Goal: Task Accomplishment & Management: Manage account settings

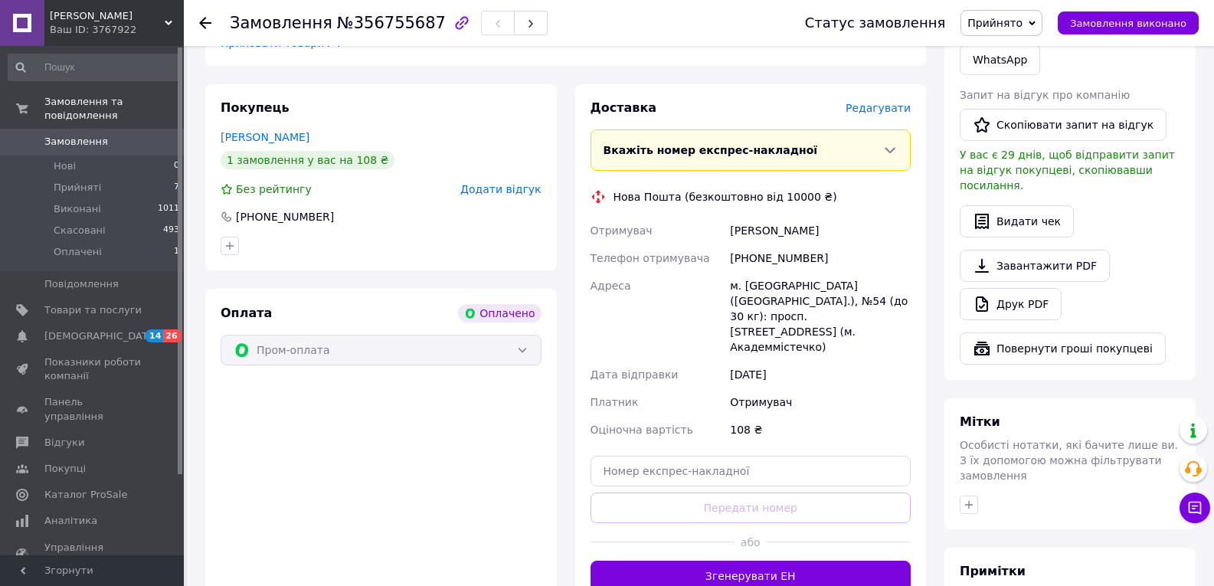
scroll to position [788, 0]
click at [774, 455] on input "text" at bounding box center [751, 470] width 321 height 31
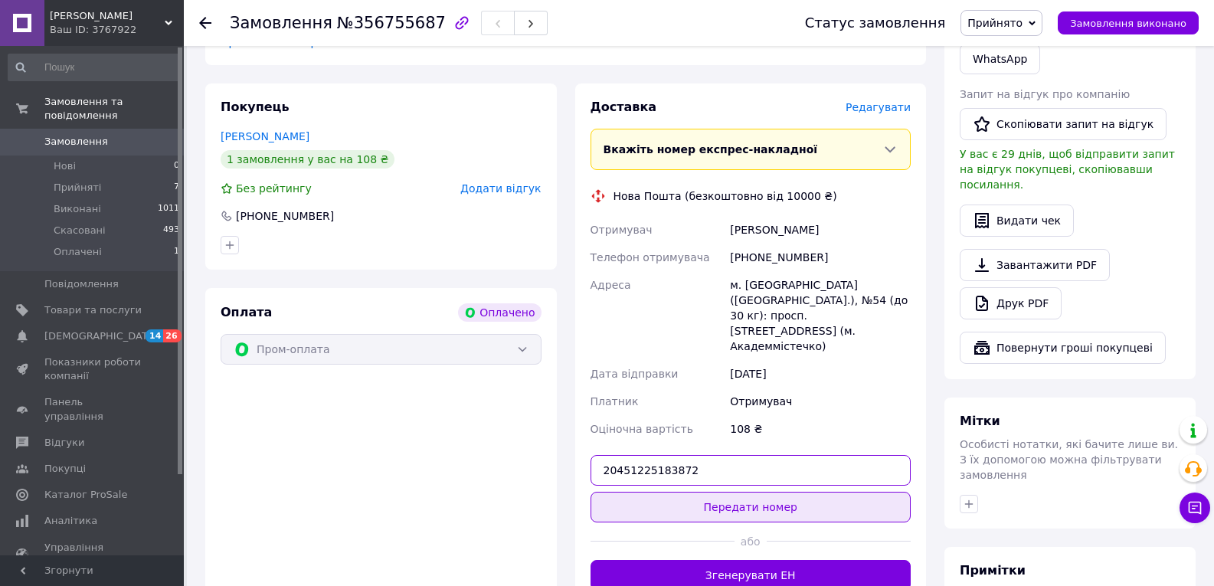
type input "20451225183872"
click at [777, 492] on button "Передати номер" at bounding box center [751, 507] width 321 height 31
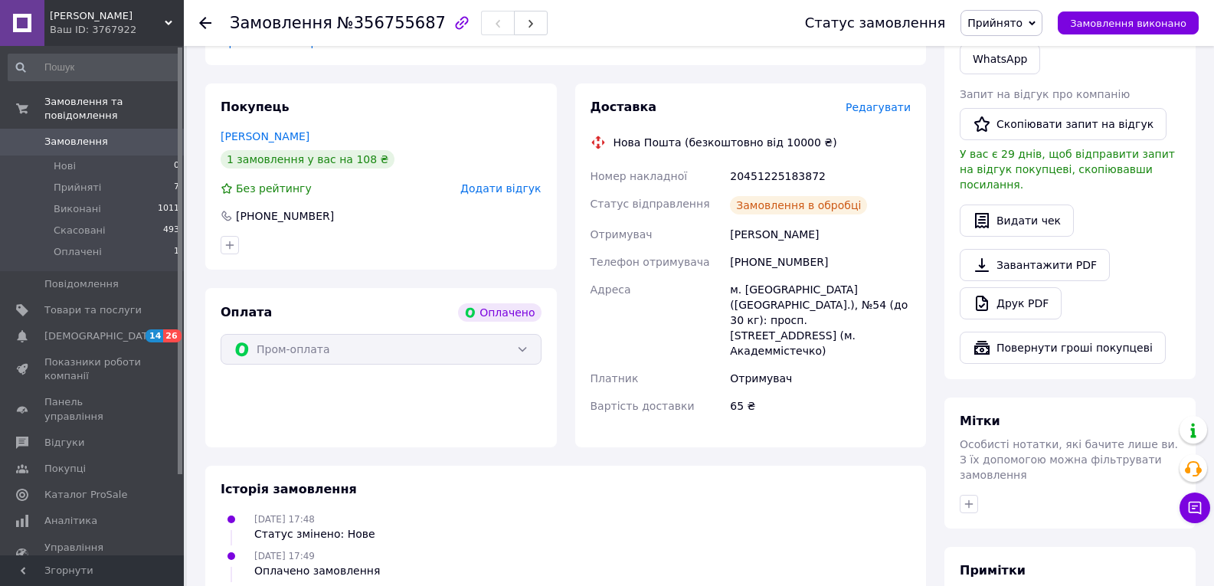
click at [1013, 17] on span "Прийнято" at bounding box center [994, 23] width 55 height 12
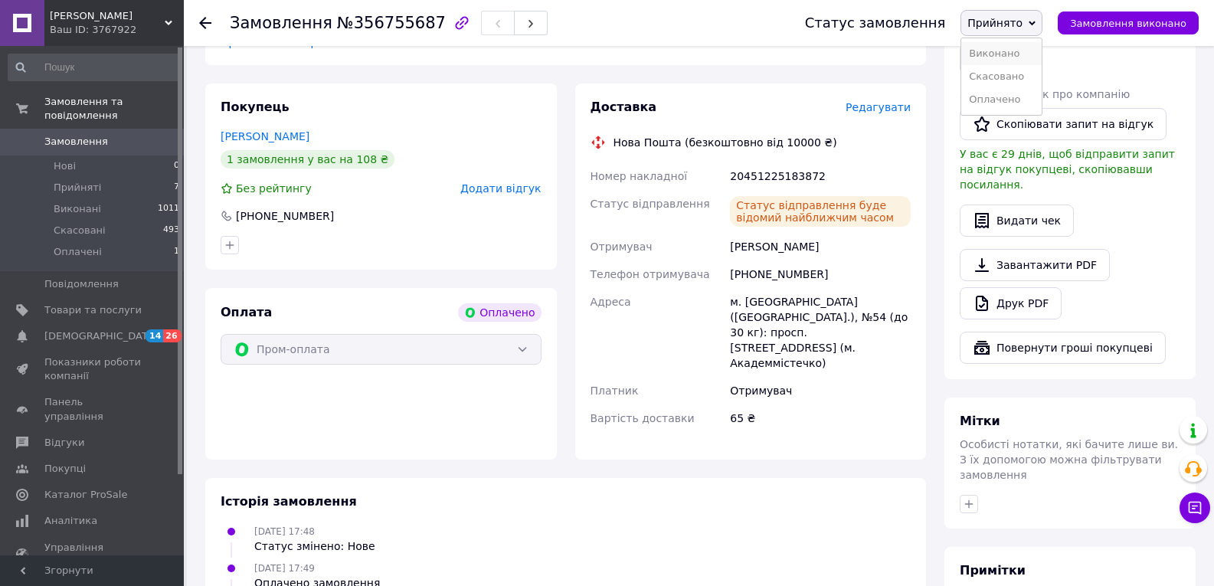
click at [1023, 55] on li "Виконано" at bounding box center [1001, 53] width 80 height 23
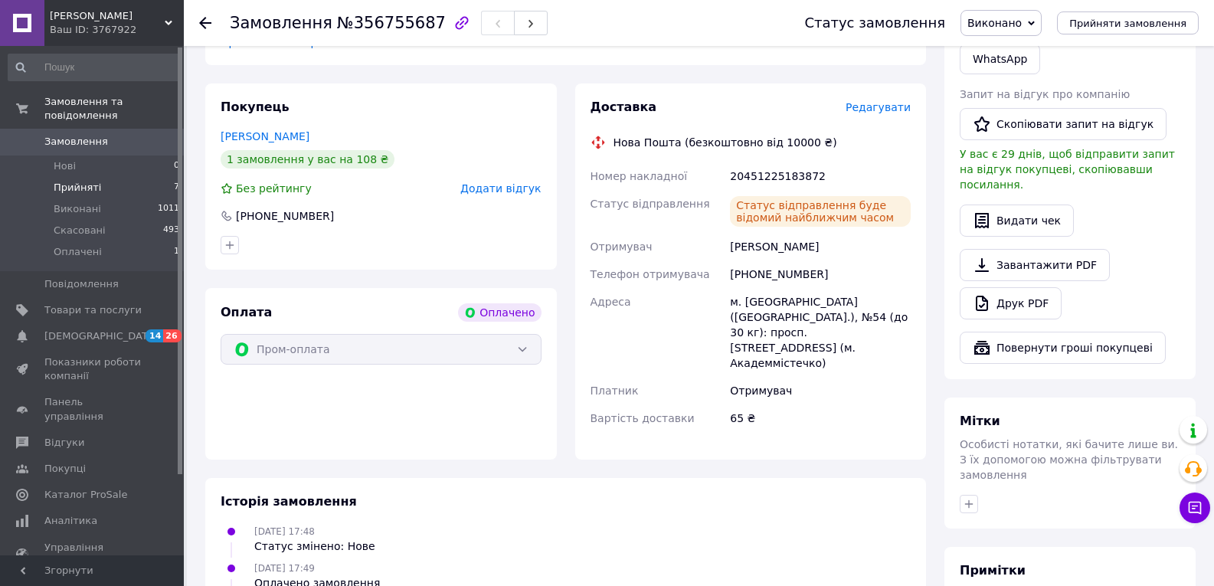
click at [93, 181] on span "Прийняті" at bounding box center [77, 188] width 47 height 14
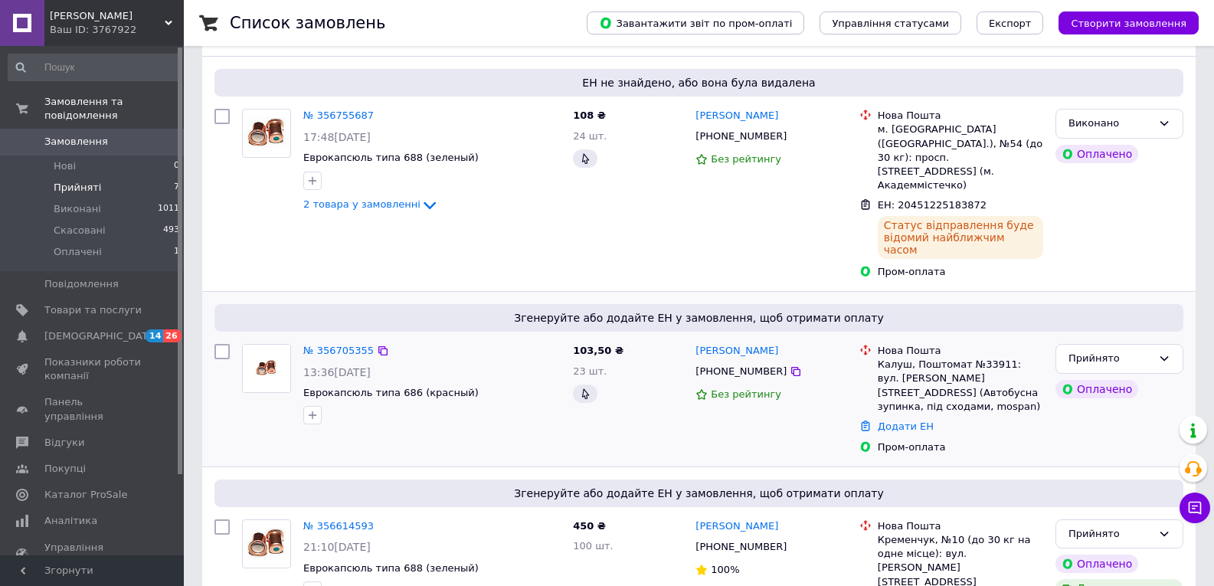
scroll to position [164, 0]
click at [342, 344] on link "№ 356705355" at bounding box center [338, 349] width 70 height 11
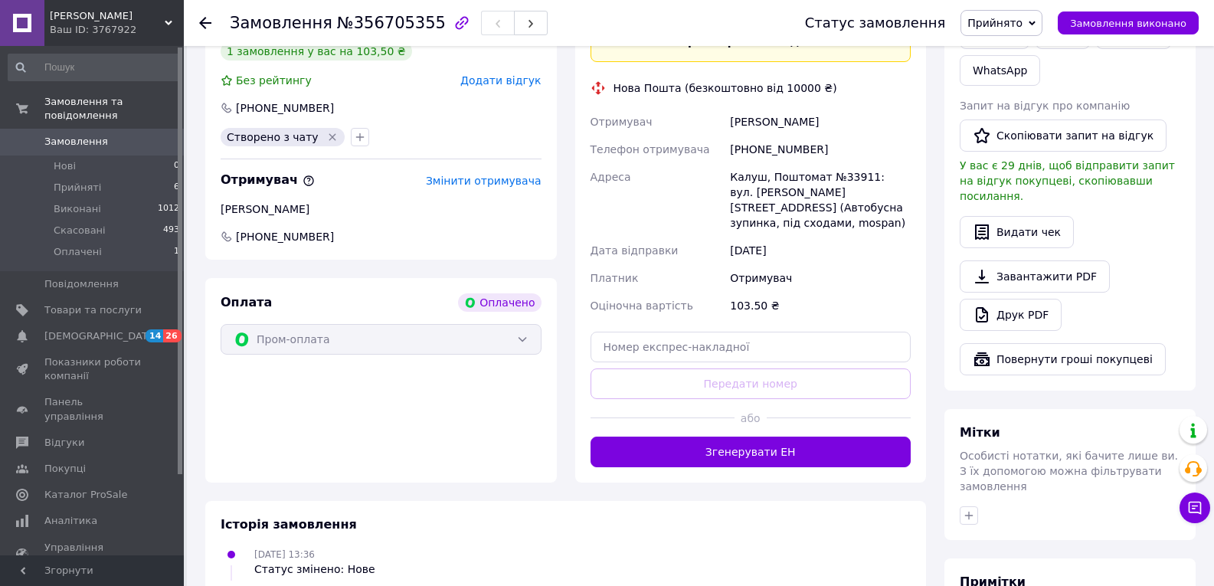
scroll to position [774, 0]
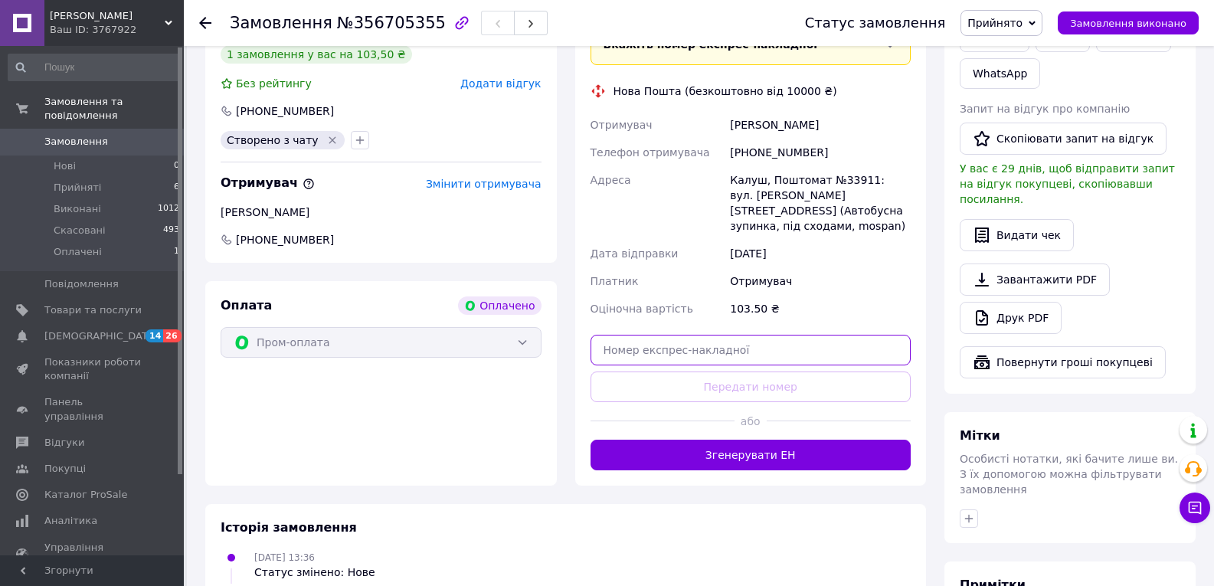
click at [725, 335] on input "text" at bounding box center [751, 350] width 321 height 31
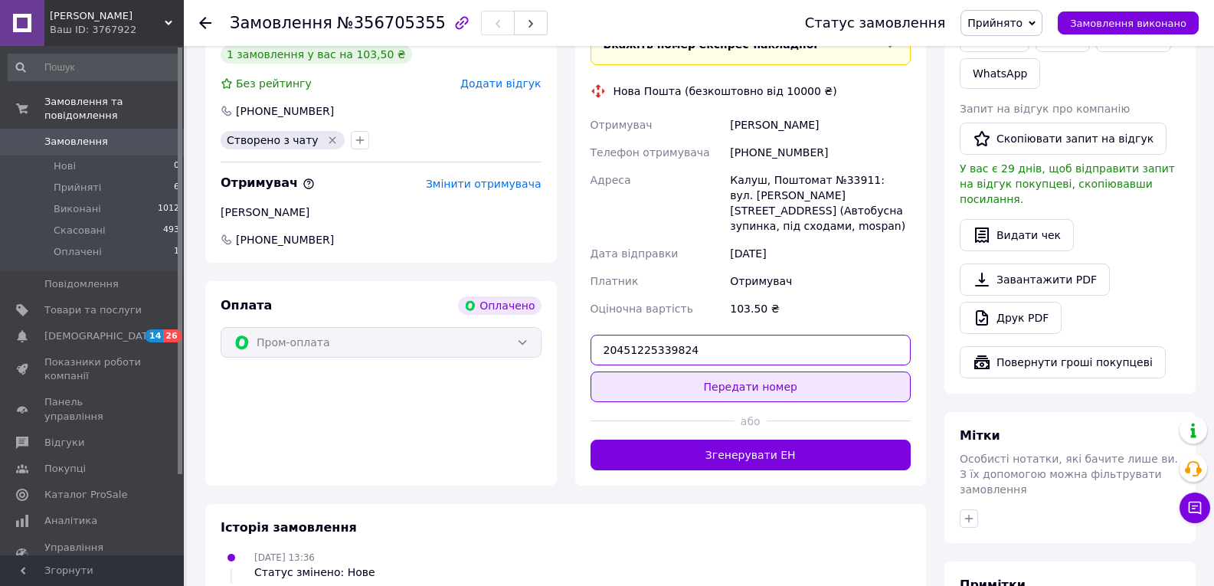
type input "20451225339824"
click at [742, 371] on button "Передати номер" at bounding box center [751, 386] width 321 height 31
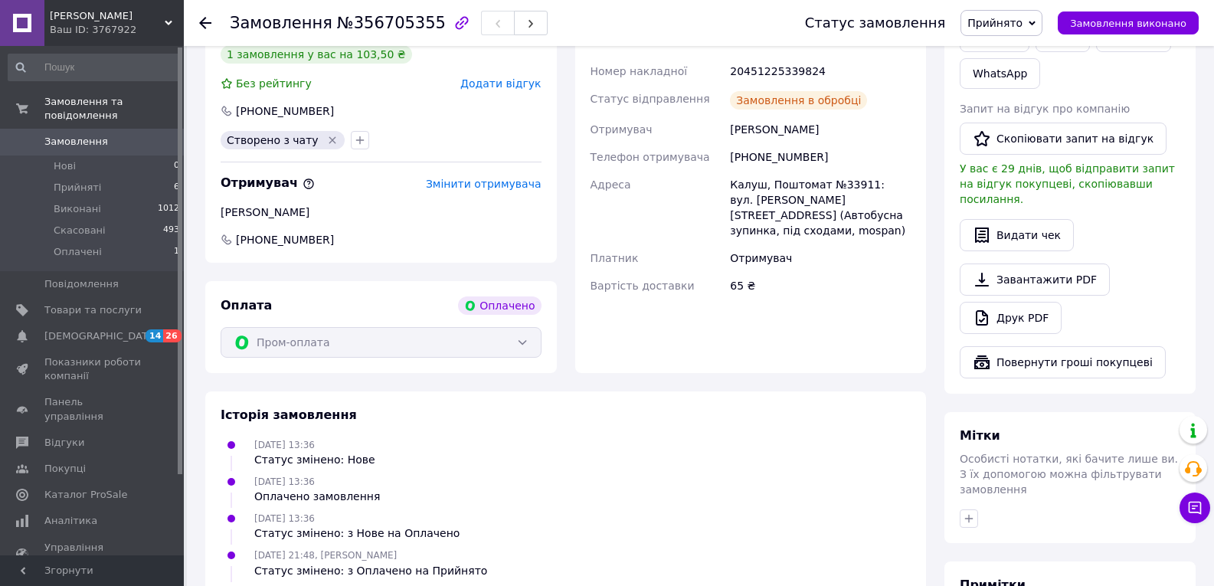
click at [1022, 18] on span "Прийнято" at bounding box center [994, 23] width 55 height 12
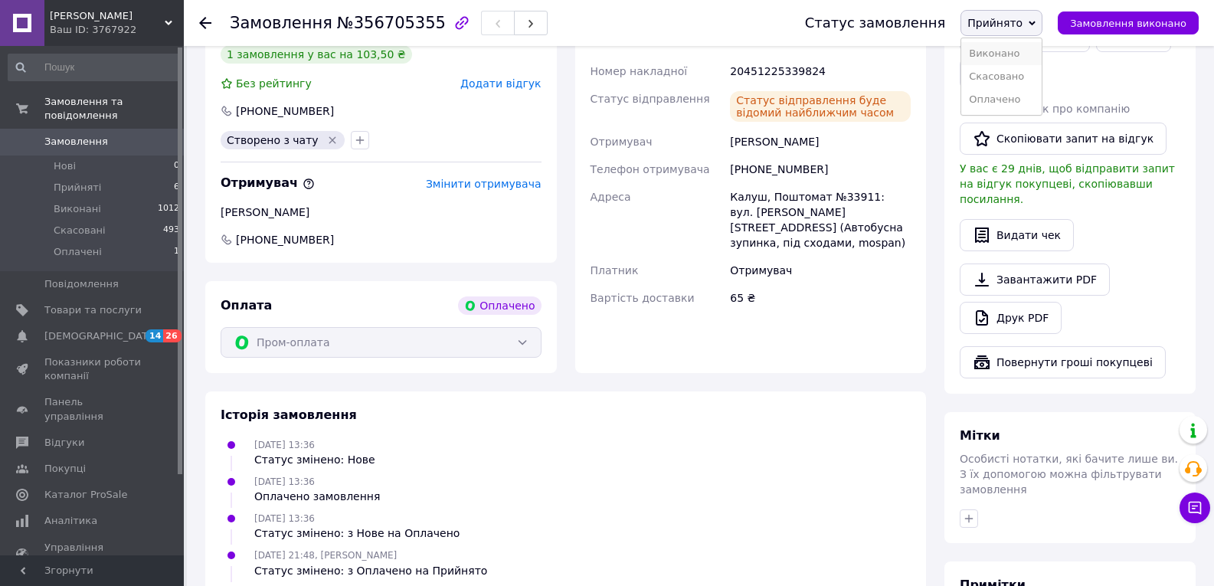
click at [1027, 54] on li "Виконано" at bounding box center [1001, 53] width 80 height 23
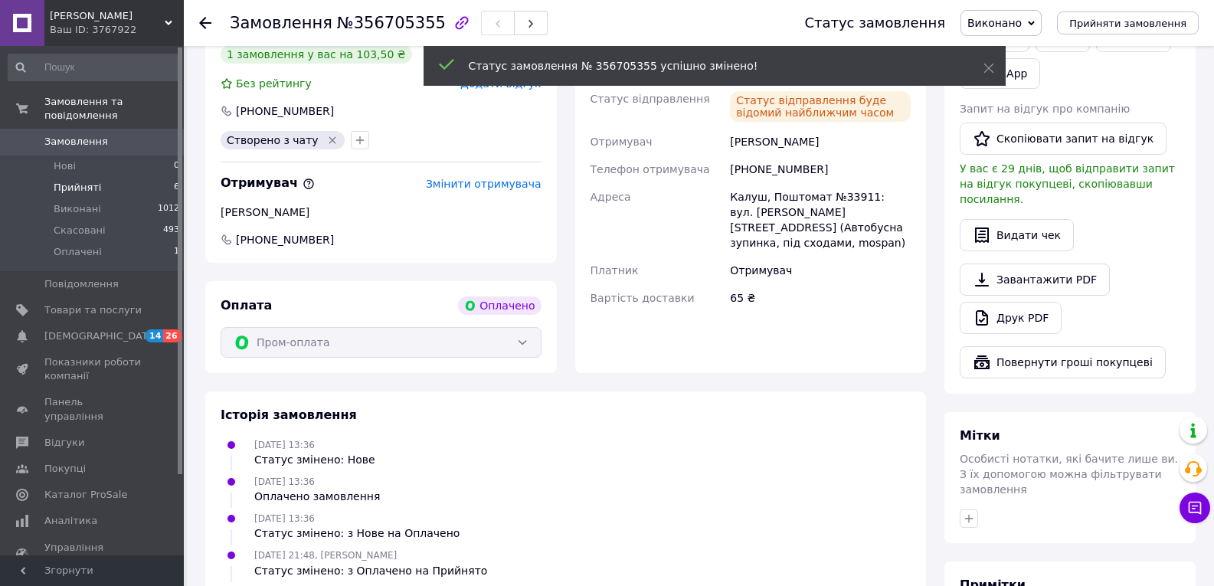
click at [61, 181] on span "Прийняті" at bounding box center [77, 188] width 47 height 14
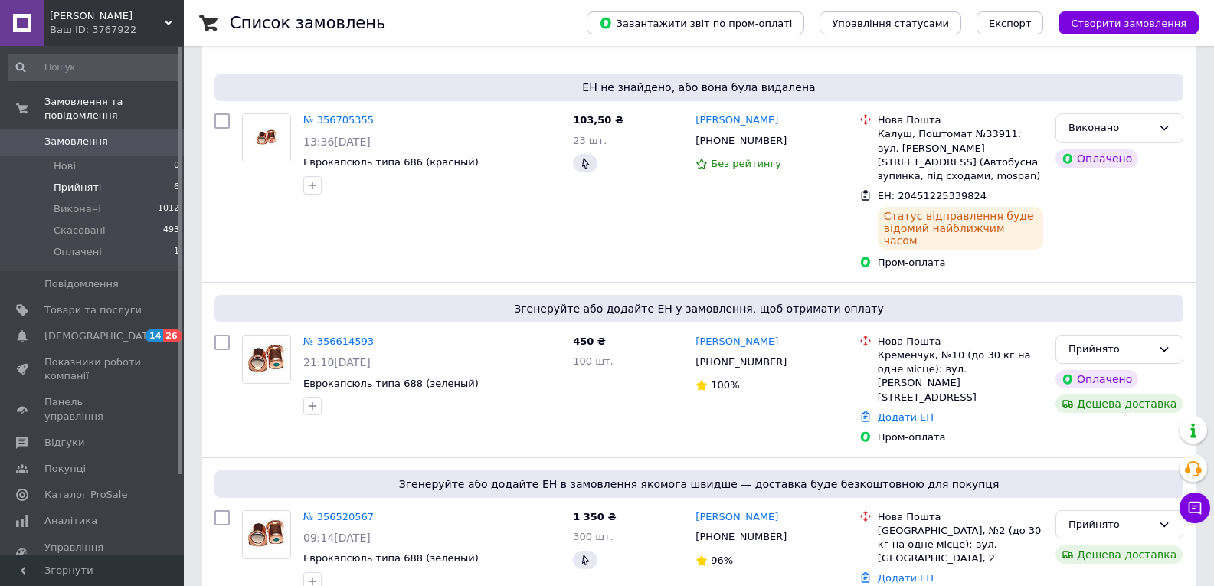
scroll to position [161, 0]
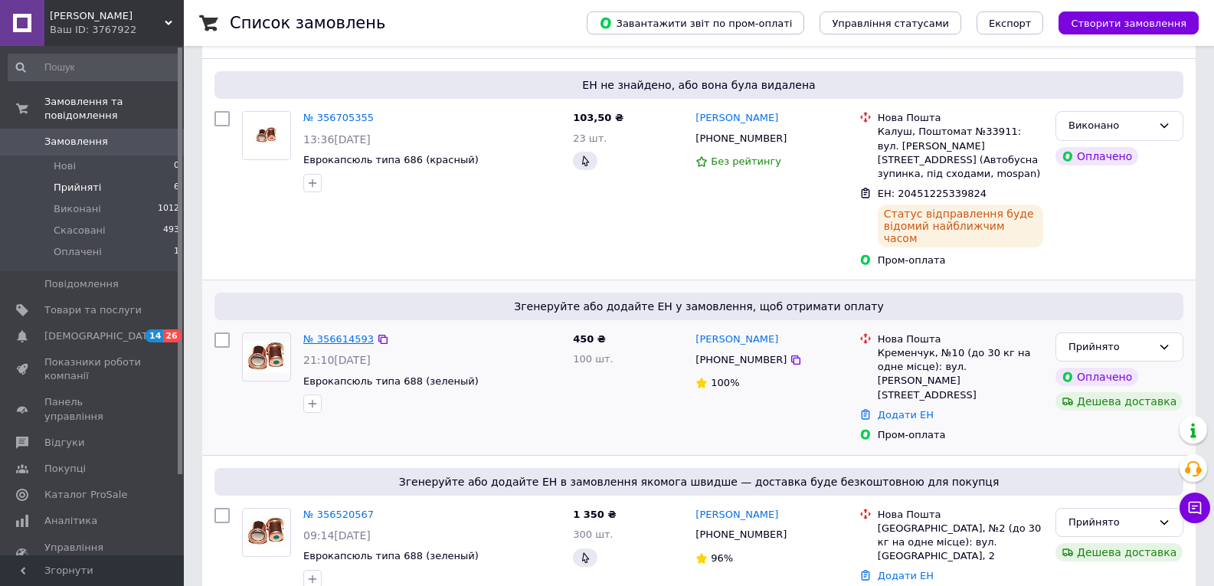
click at [348, 333] on link "№ 356614593" at bounding box center [338, 338] width 70 height 11
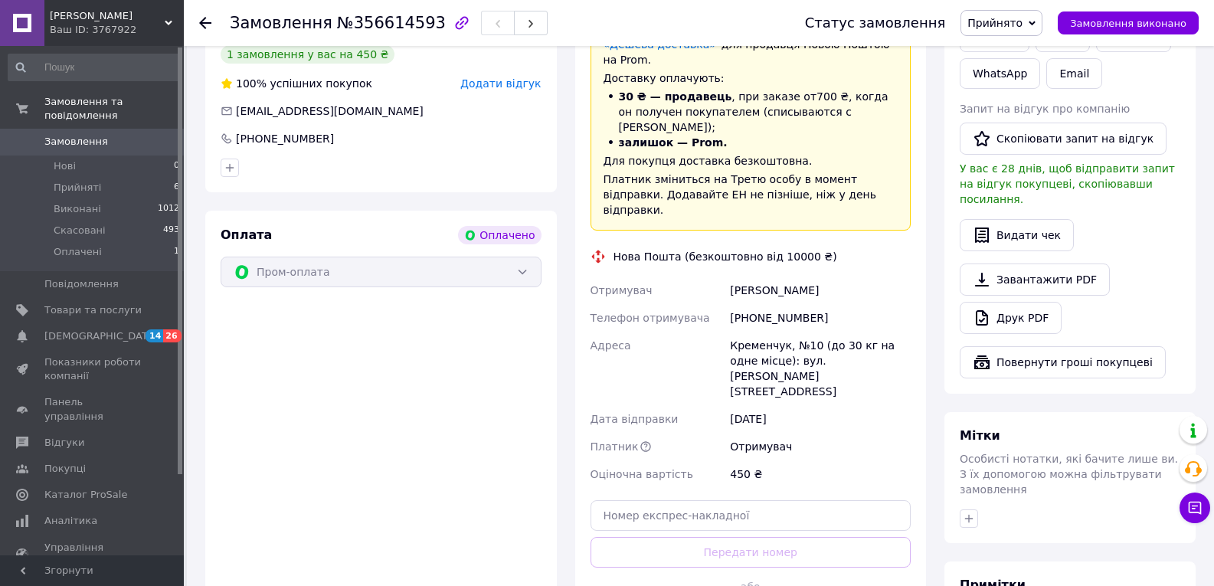
scroll to position [773, 0]
click at [654, 501] on input "text" at bounding box center [751, 516] width 321 height 31
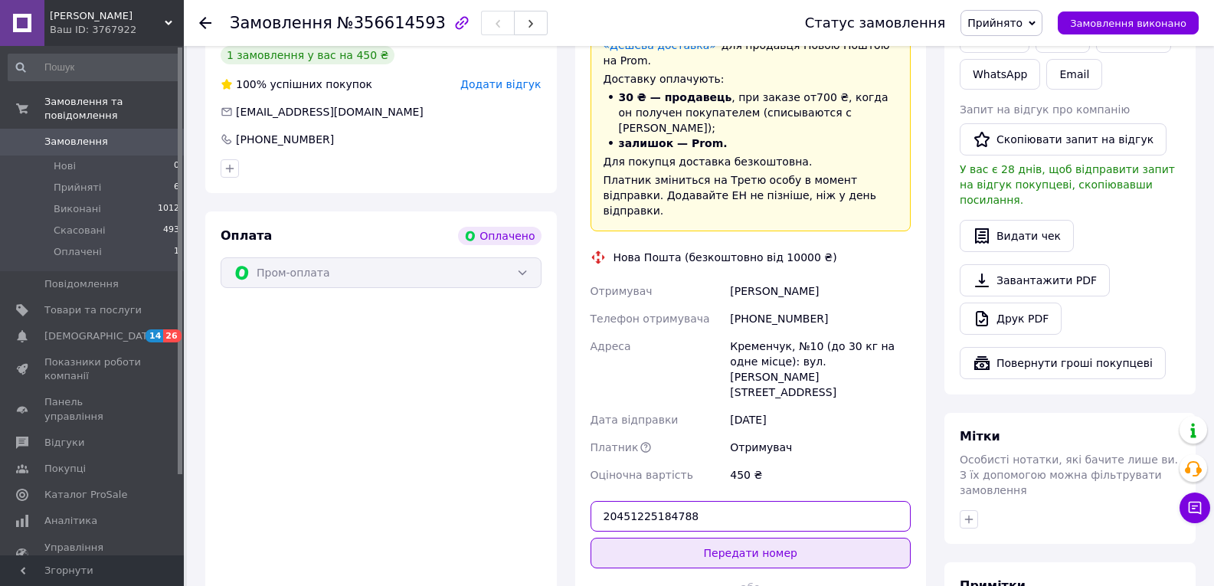
type input "20451225184788"
click at [803, 538] on button "Передати номер" at bounding box center [751, 553] width 321 height 31
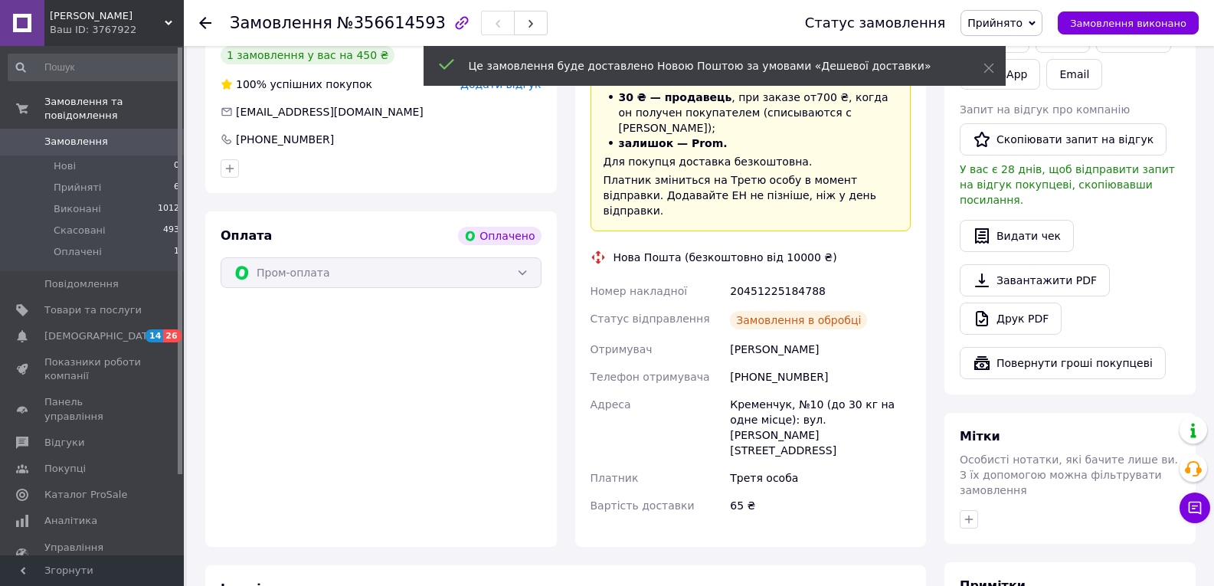
click at [1022, 22] on span "Прийнято" at bounding box center [994, 23] width 55 height 12
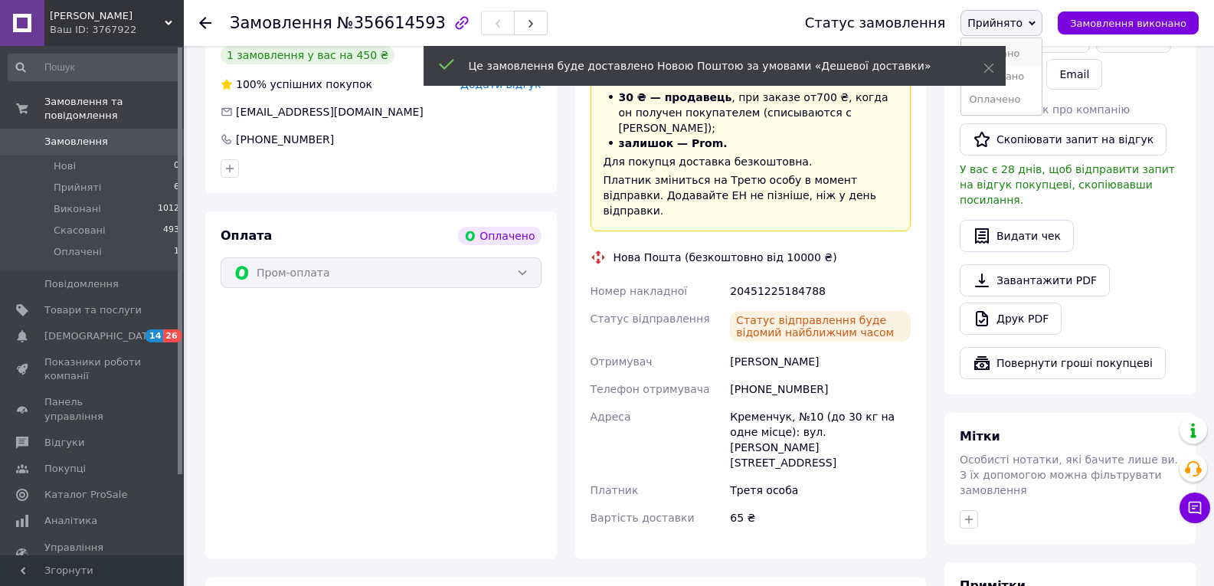
click at [1026, 57] on li "Виконано" at bounding box center [1001, 53] width 80 height 23
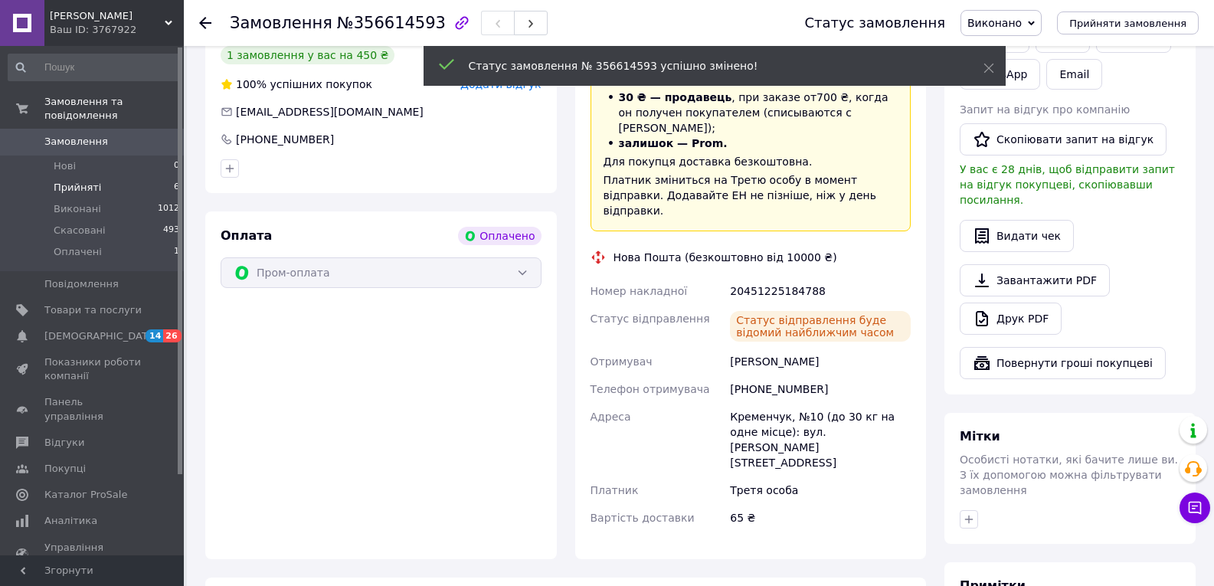
click at [97, 177] on li "Прийняті 6" at bounding box center [94, 187] width 188 height 21
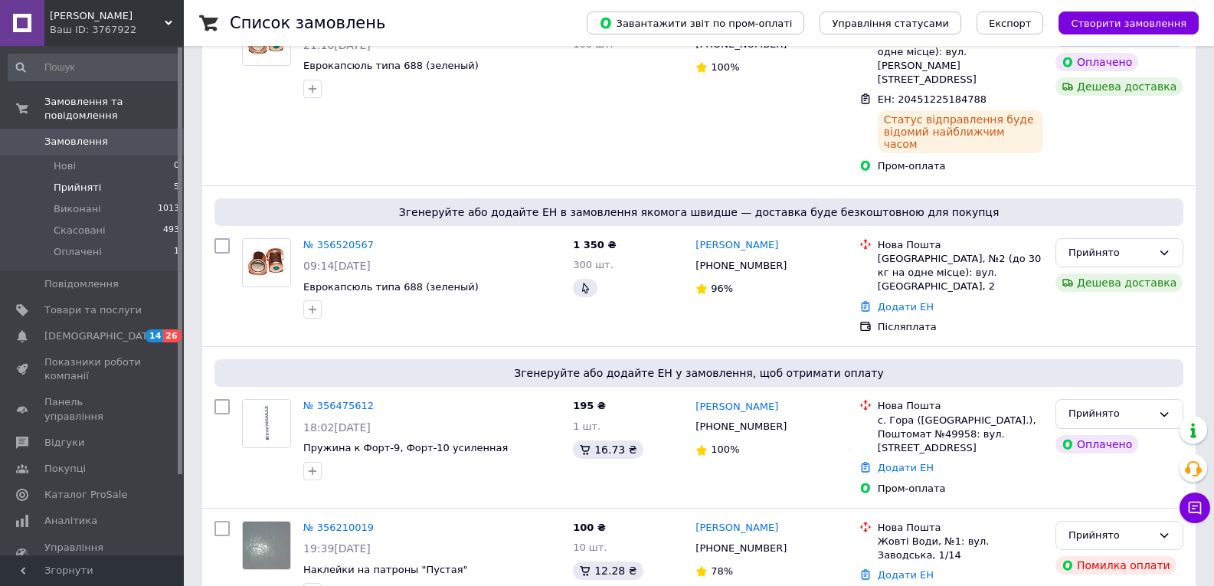
scroll to position [250, 0]
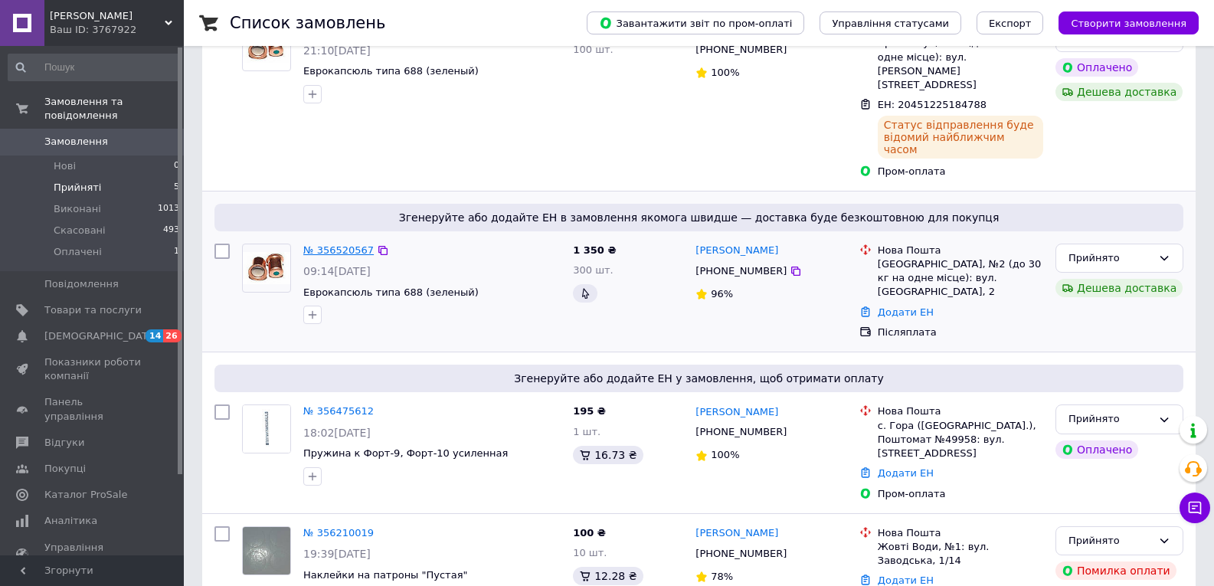
click at [322, 244] on link "№ 356520567" at bounding box center [338, 249] width 70 height 11
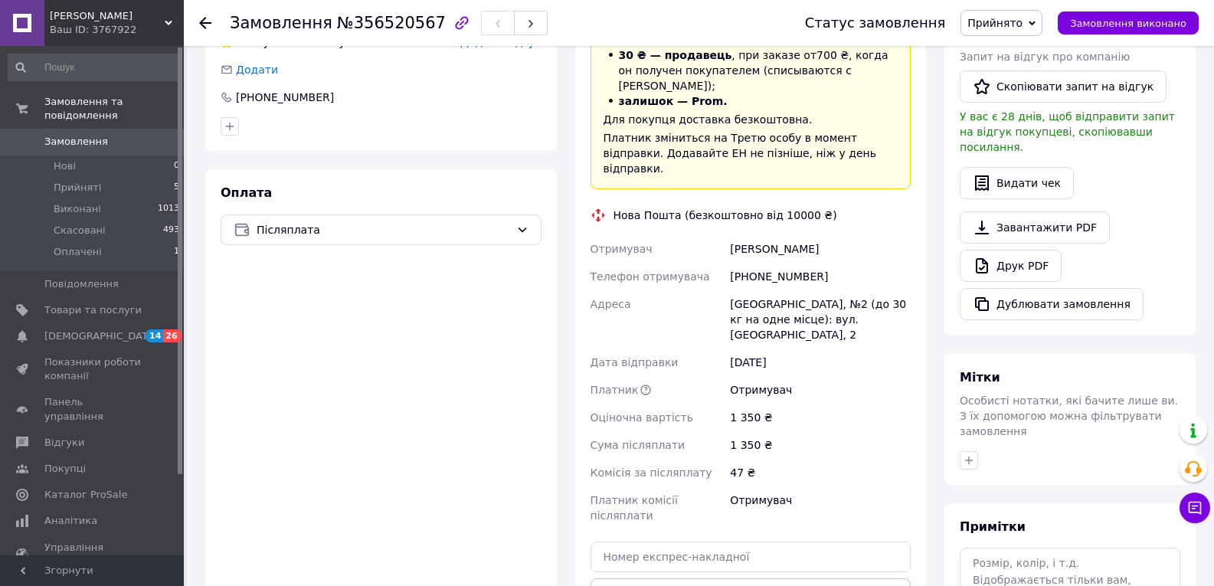
scroll to position [346, 0]
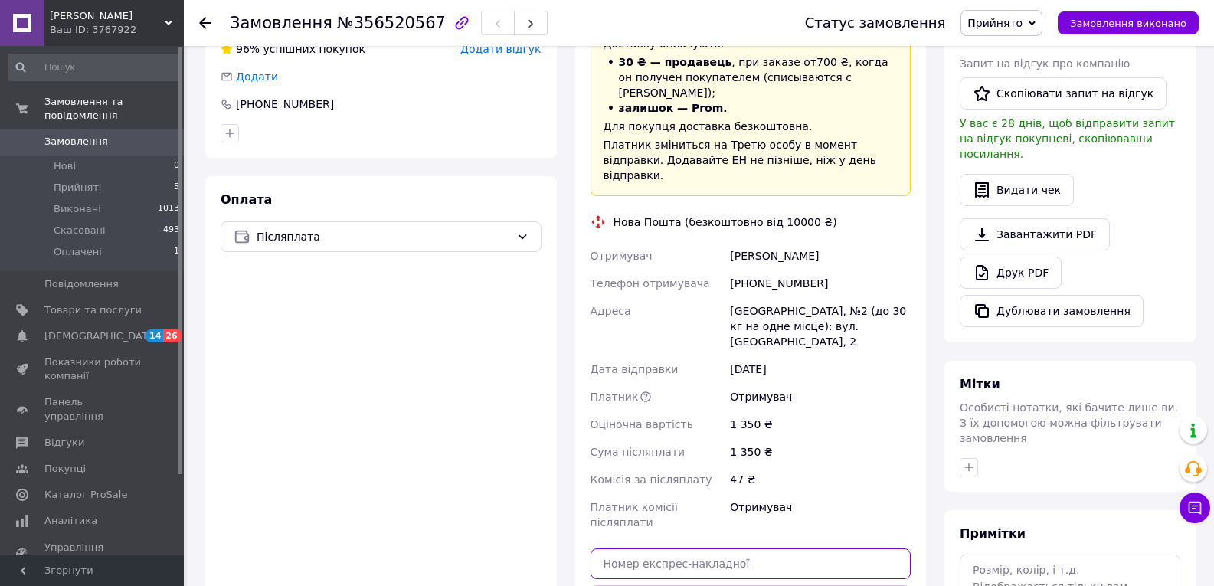
click at [695, 548] on input "text" at bounding box center [751, 563] width 321 height 31
type input "20451225333588"
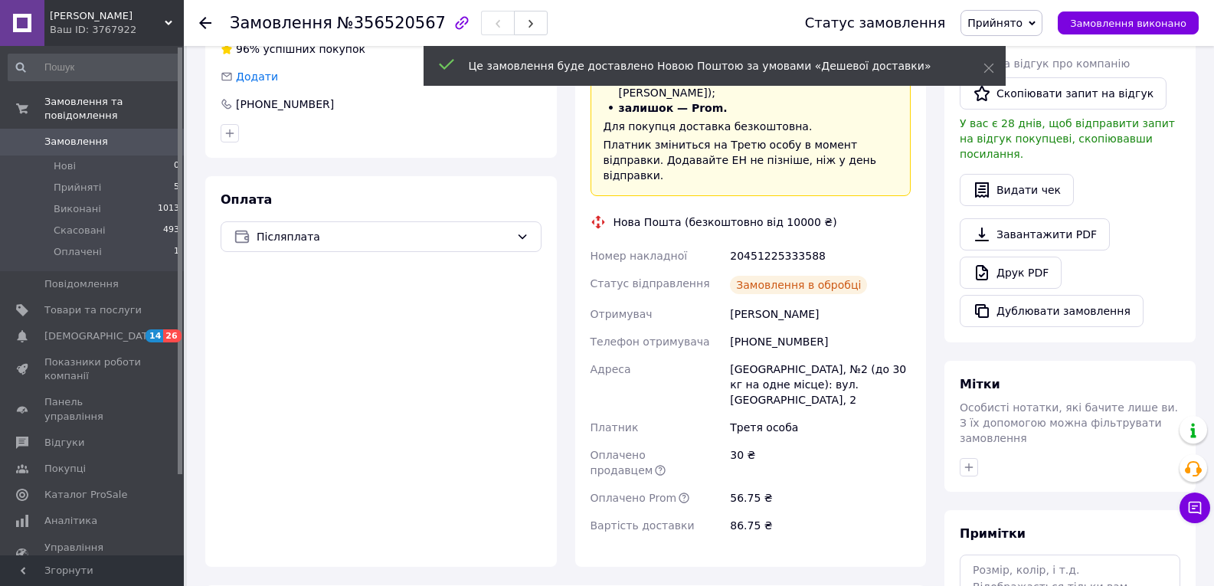
click at [1022, 14] on span "Прийнято" at bounding box center [1001, 23] width 82 height 26
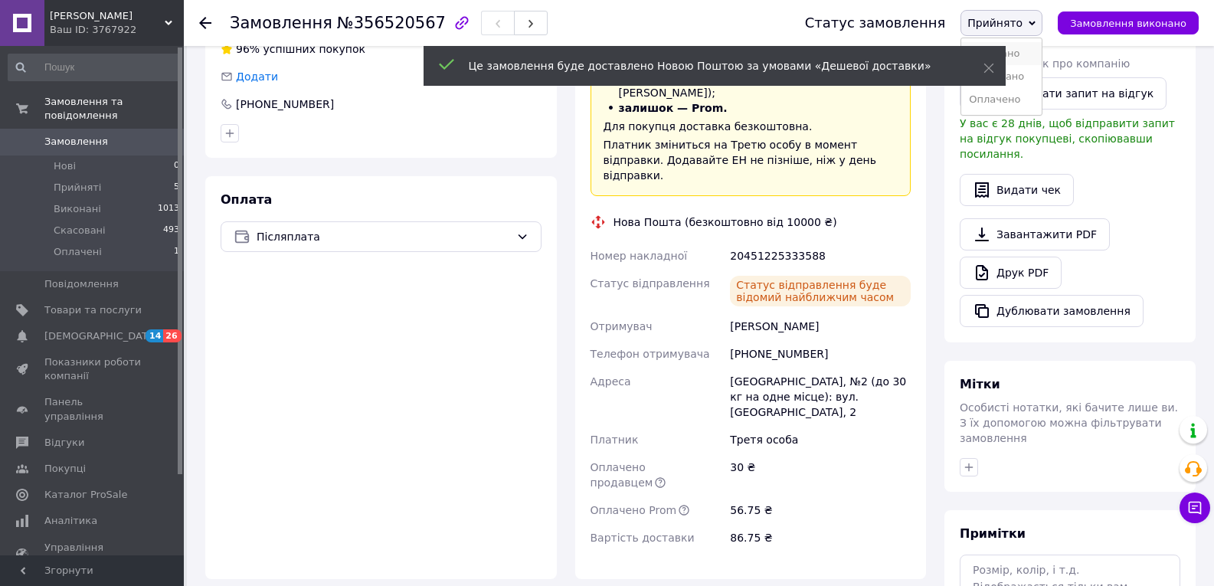
click at [1030, 50] on li "Виконано" at bounding box center [1001, 53] width 80 height 23
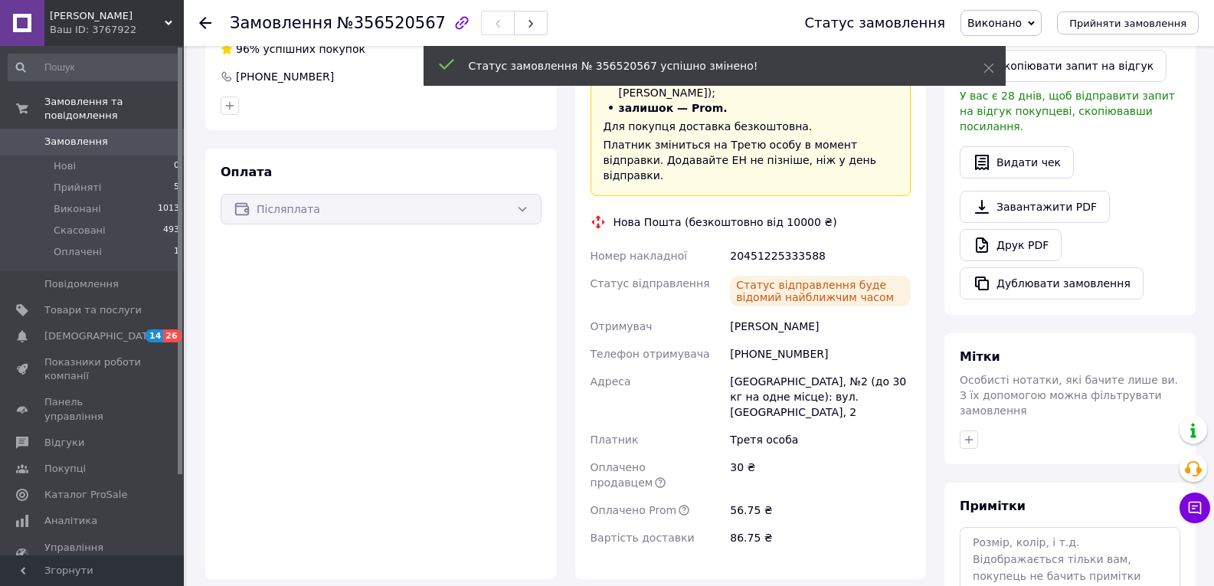
click at [205, 24] on use at bounding box center [205, 23] width 12 height 12
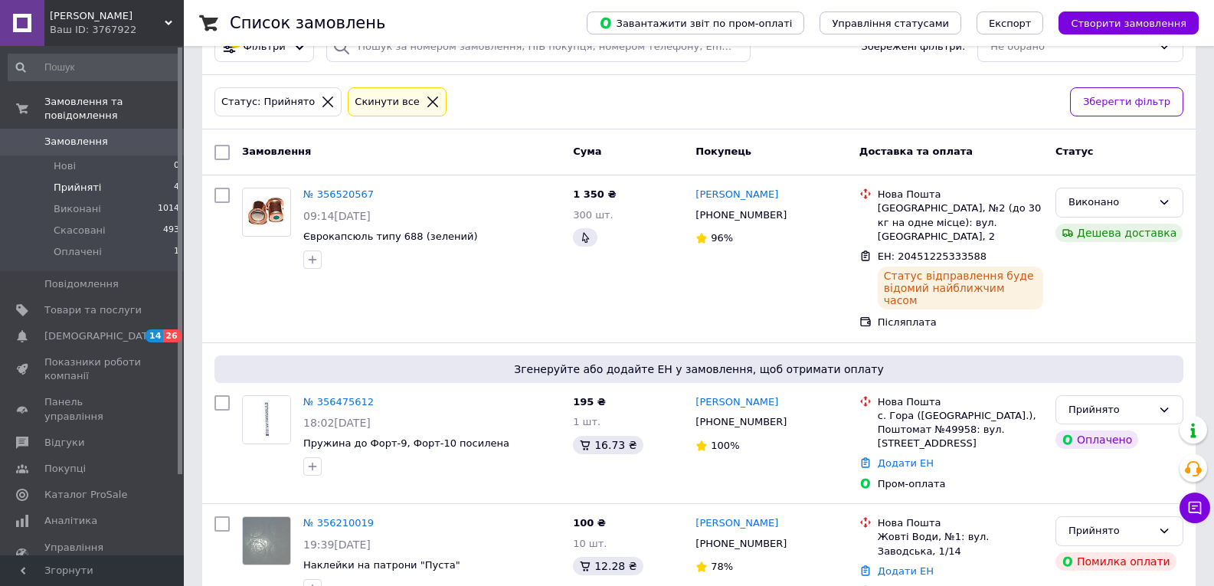
scroll to position [45, 0]
click at [349, 395] on link "№ 356475612" at bounding box center [338, 400] width 70 height 11
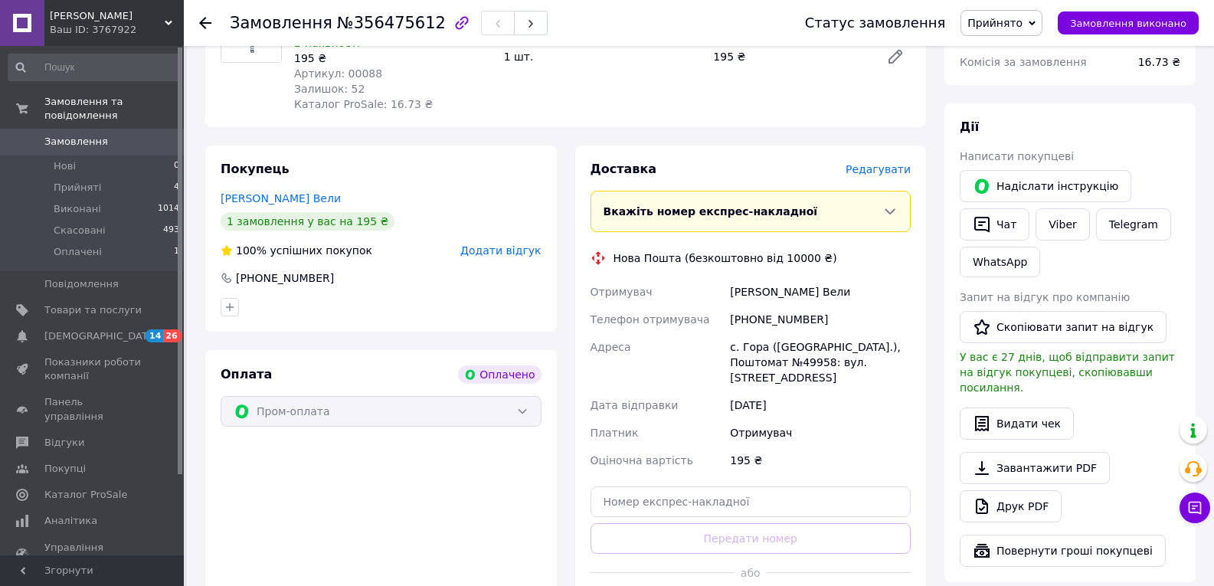
scroll to position [646, 0]
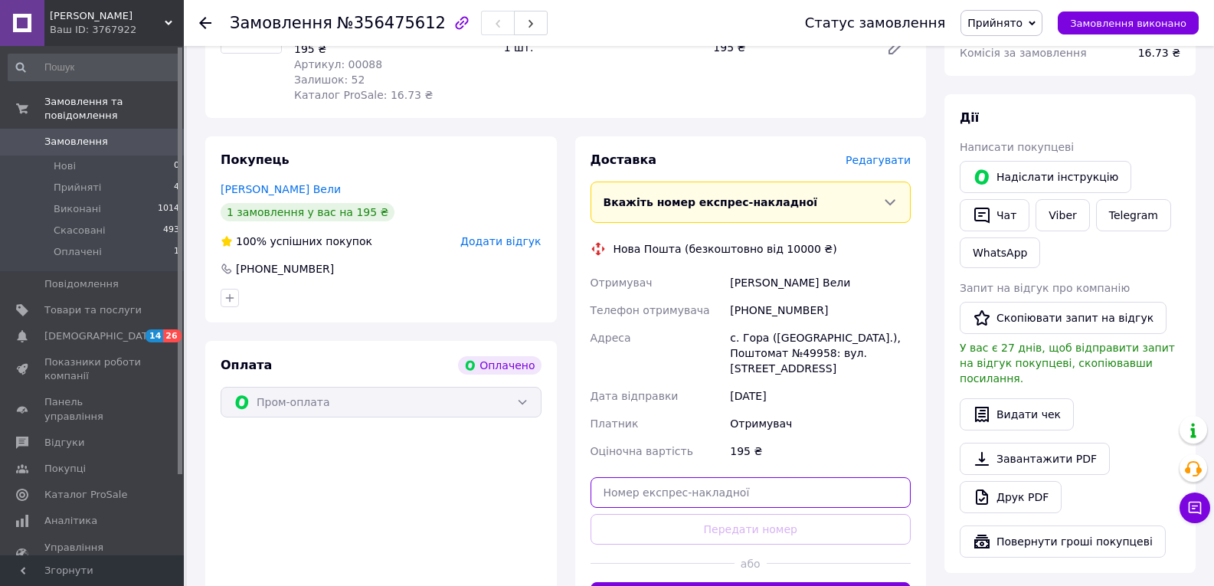
click at [766, 477] on input "text" at bounding box center [751, 492] width 321 height 31
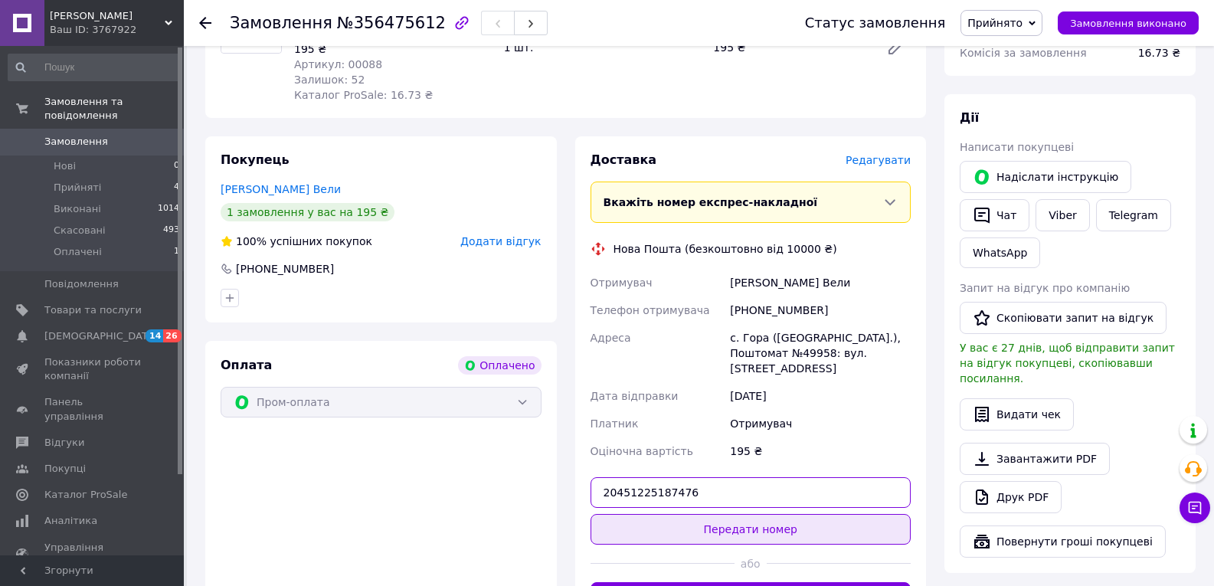
type input "20451225187476"
click at [816, 514] on button "Передати номер" at bounding box center [751, 529] width 321 height 31
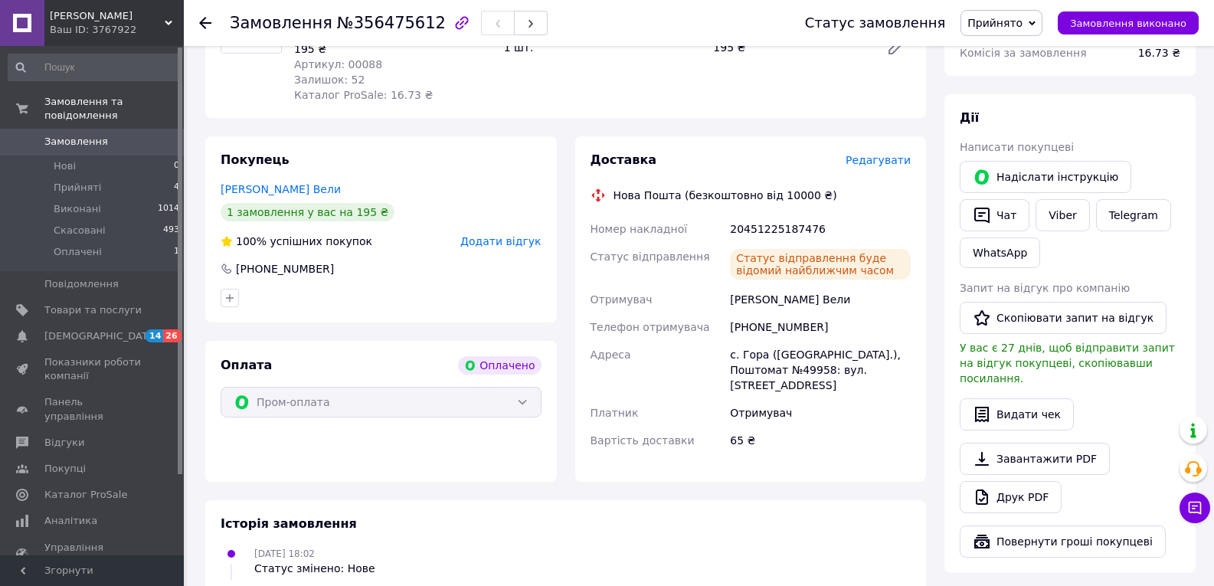
click at [1026, 33] on span "Прийнято" at bounding box center [1001, 23] width 82 height 26
click at [1026, 52] on li "Виконано" at bounding box center [1001, 53] width 80 height 23
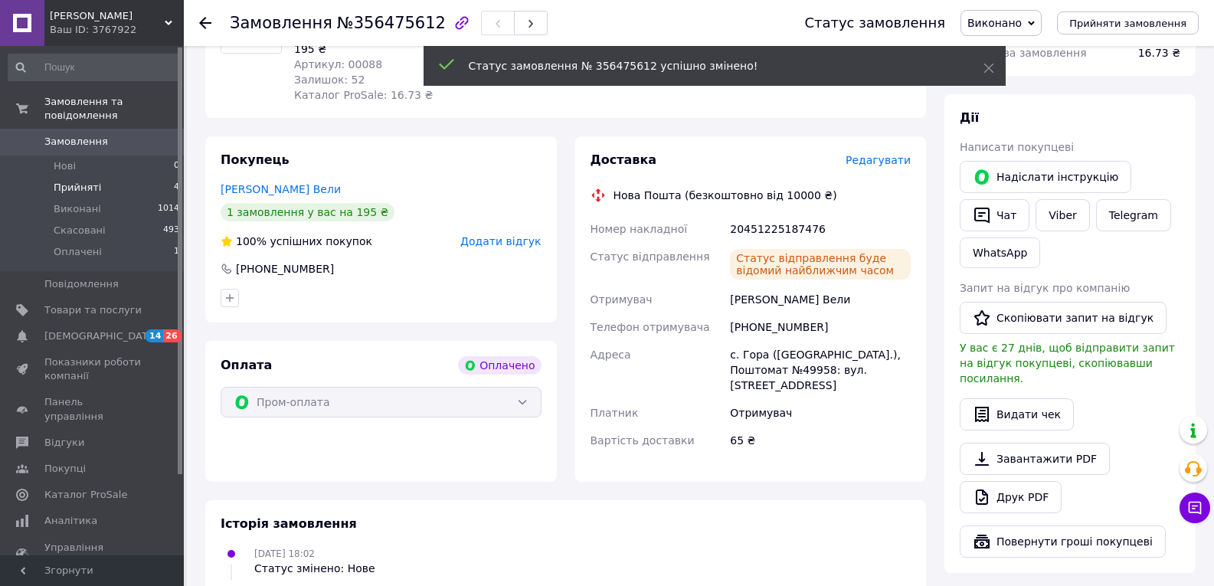
click at [93, 181] on span "Прийняті" at bounding box center [77, 188] width 47 height 14
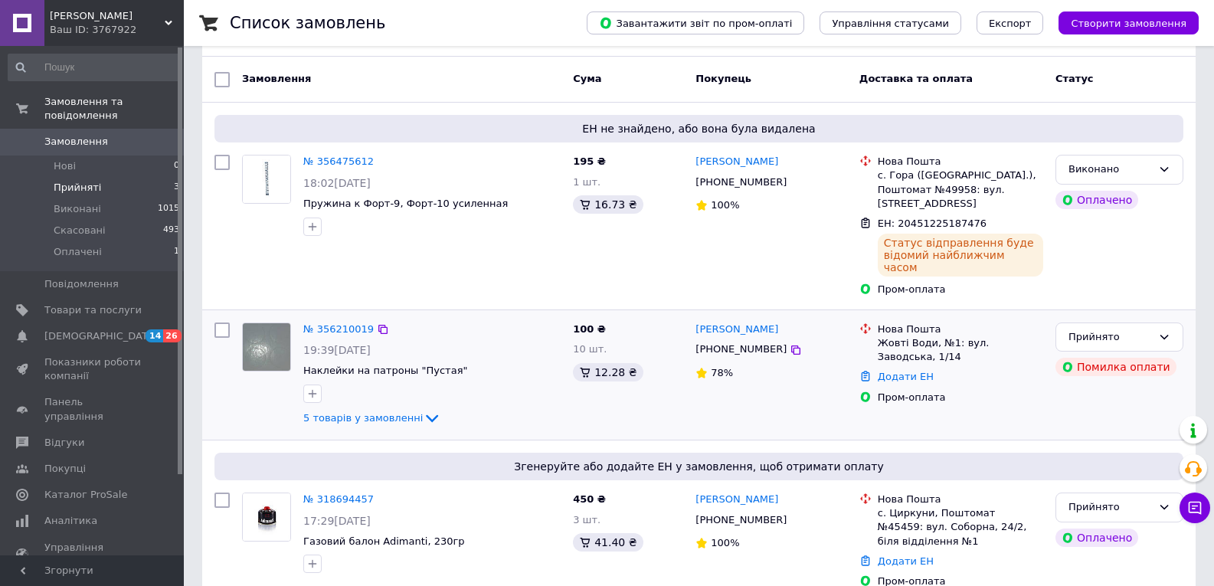
scroll to position [124, 0]
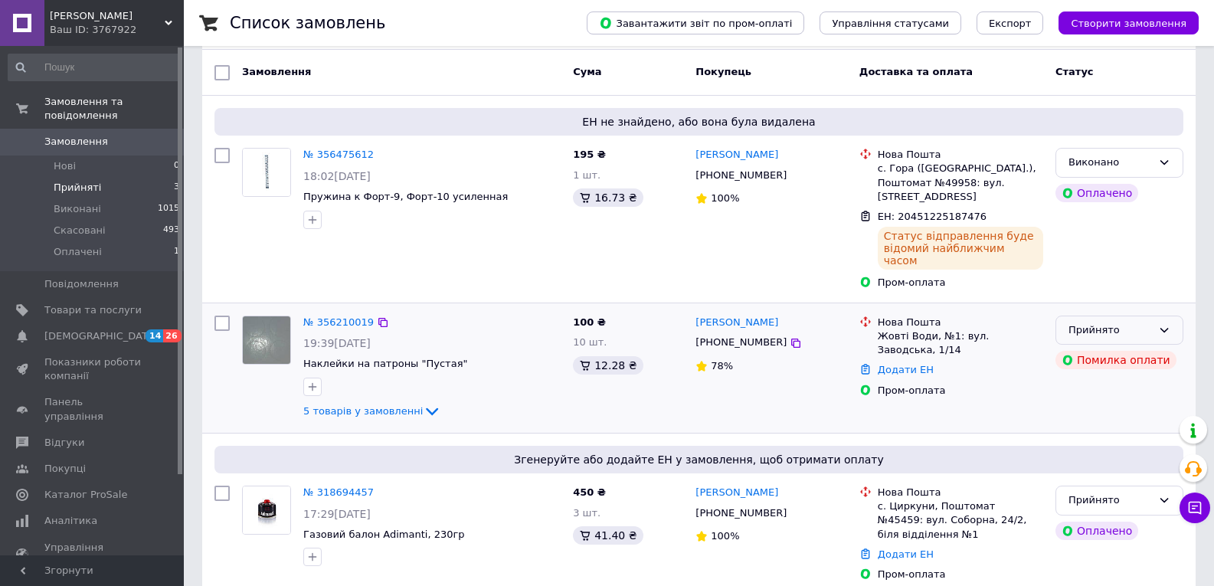
click at [1168, 324] on icon at bounding box center [1164, 330] width 12 height 12
click at [1112, 376] on li "Скасовано" at bounding box center [1119, 390] width 126 height 28
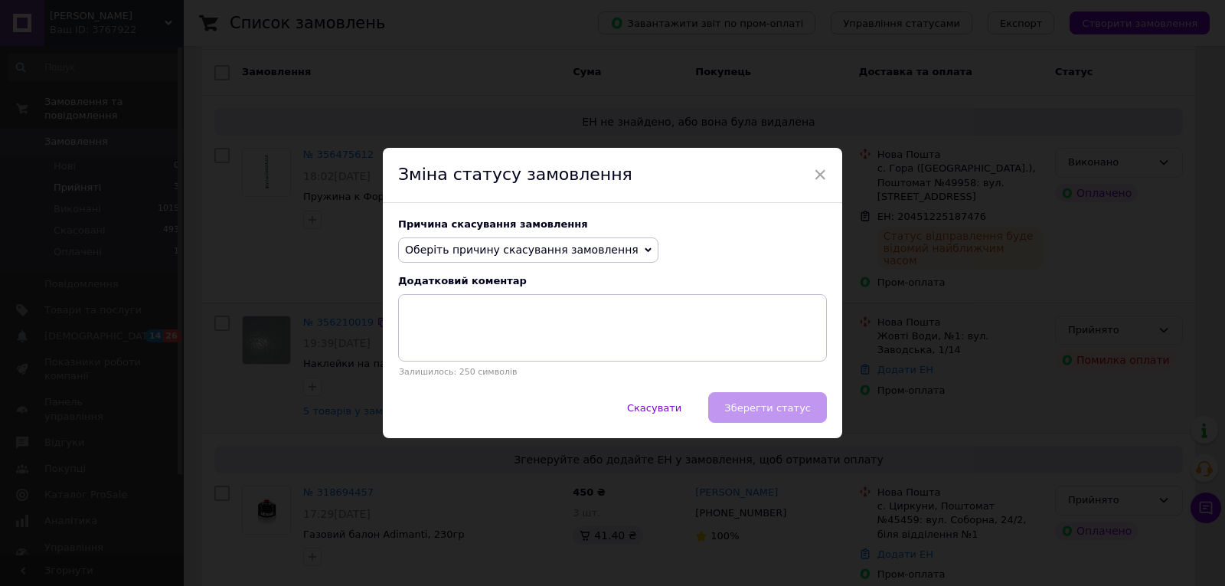
click at [592, 240] on span "Оберіть причину скасування замовлення" at bounding box center [528, 250] width 260 height 26
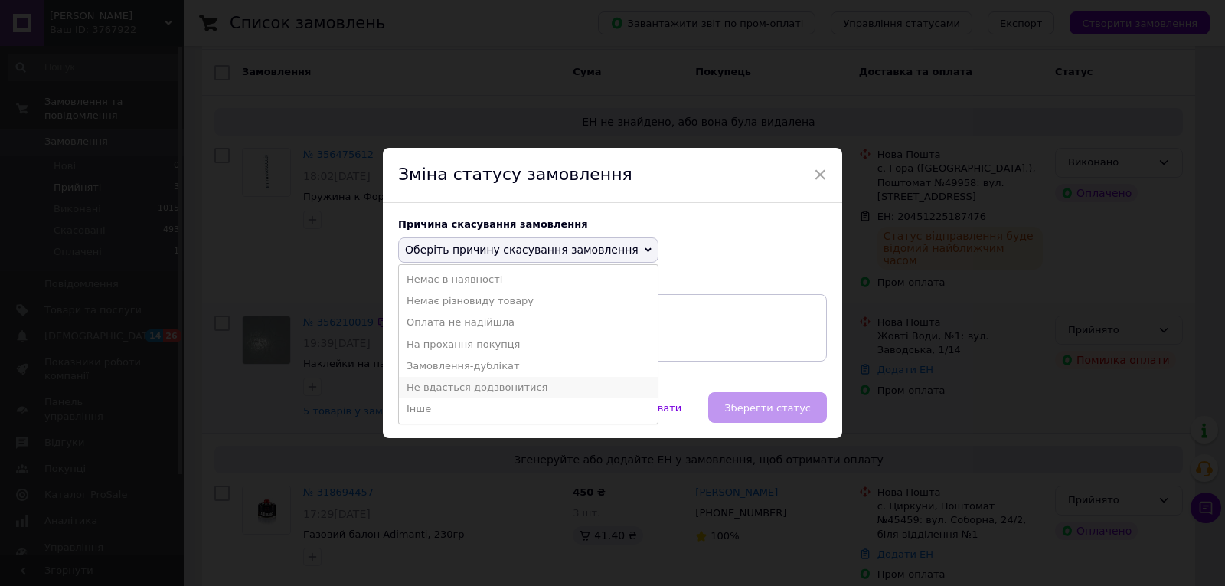
click at [509, 384] on li "Не вдається додзвонитися" at bounding box center [528, 387] width 259 height 21
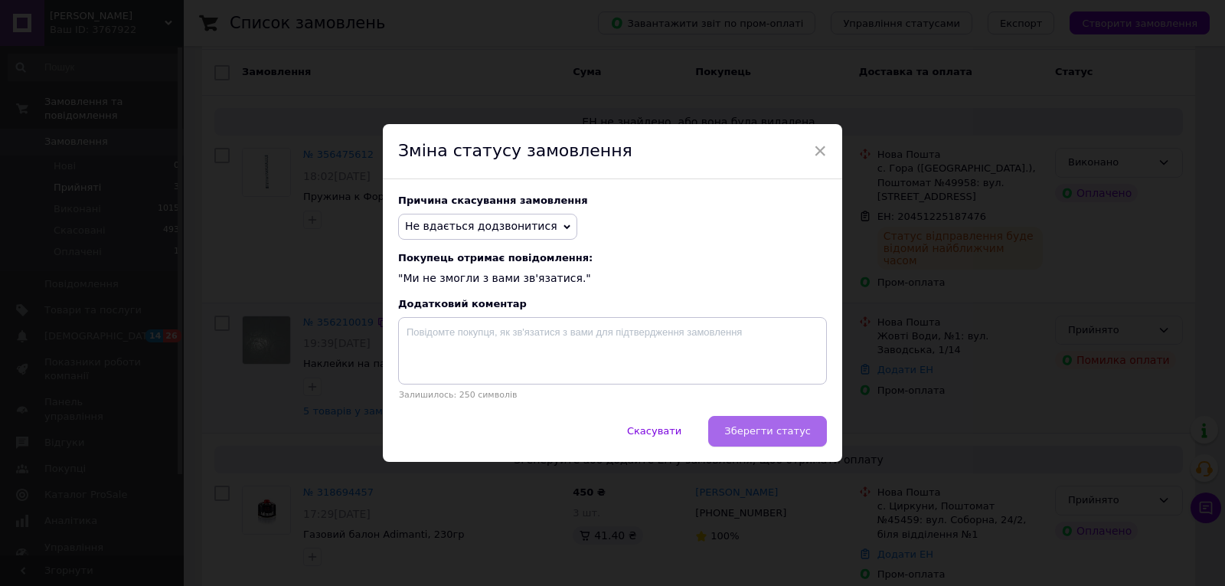
click at [768, 424] on button "Зберегти статус" at bounding box center [767, 431] width 119 height 31
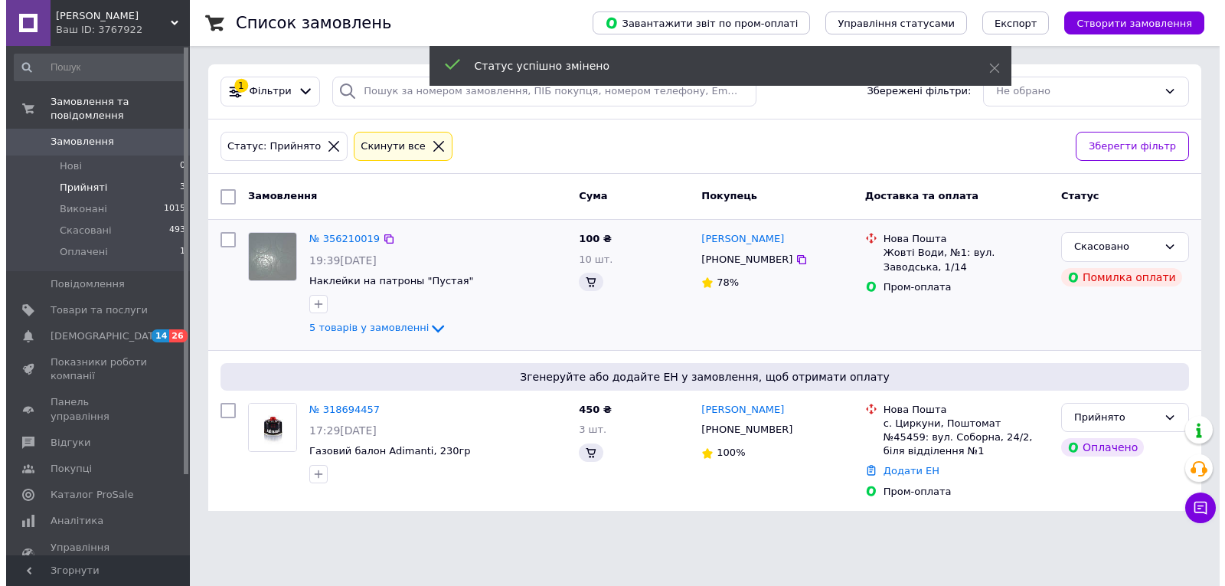
scroll to position [0, 0]
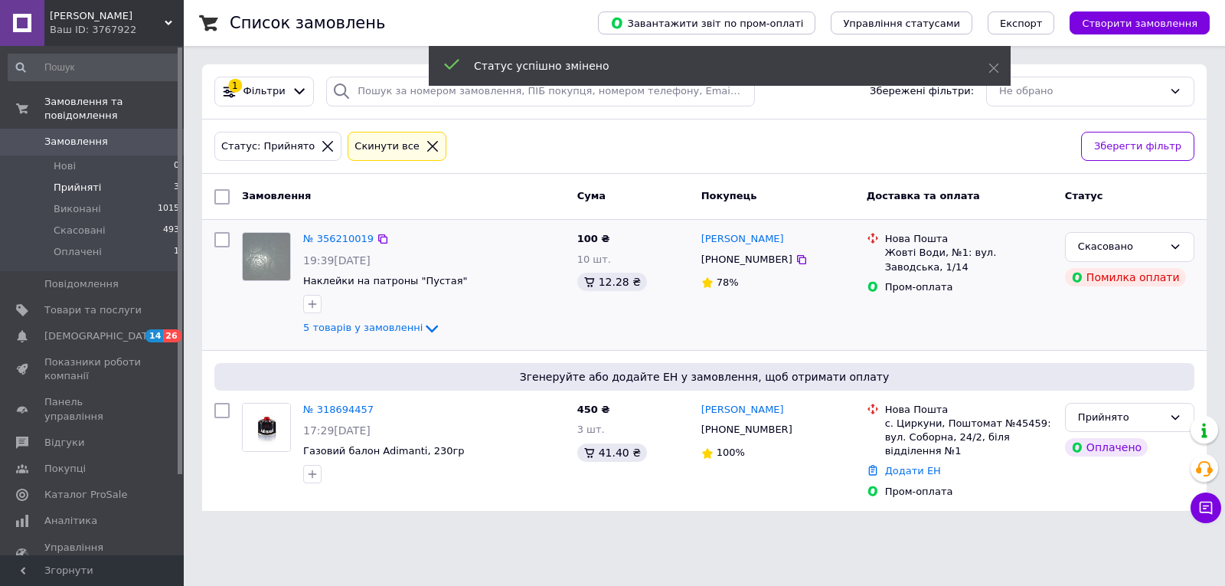
click at [988, 63] on div "Статус успішно змінено" at bounding box center [720, 66] width 582 height 40
click at [993, 72] on icon at bounding box center [994, 68] width 11 height 11
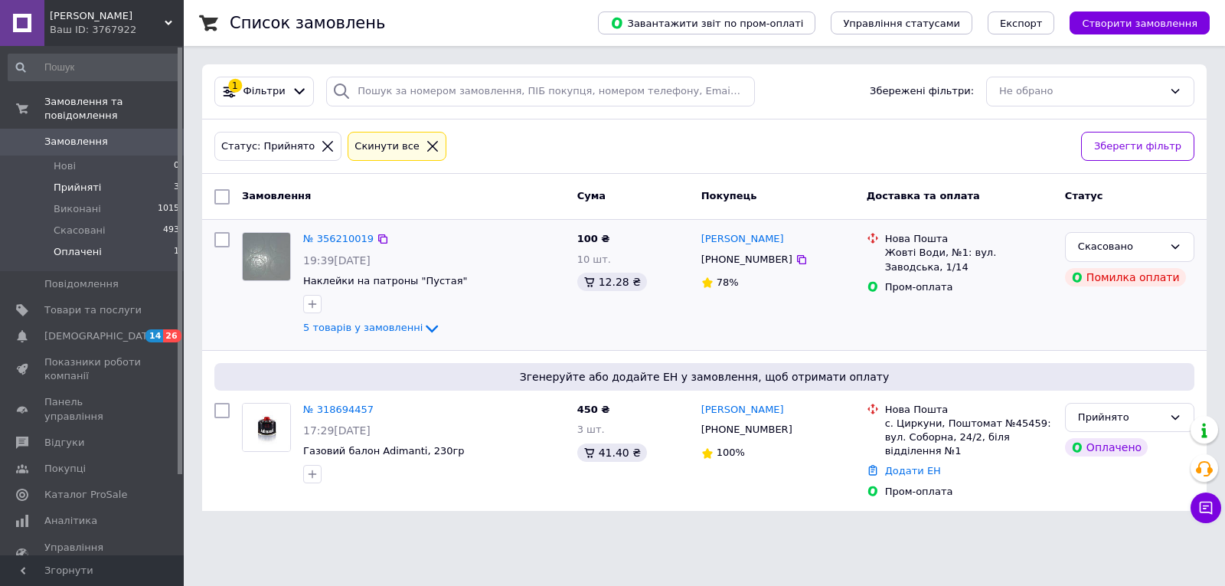
click at [137, 241] on li "Оплачені 1" at bounding box center [94, 255] width 188 height 29
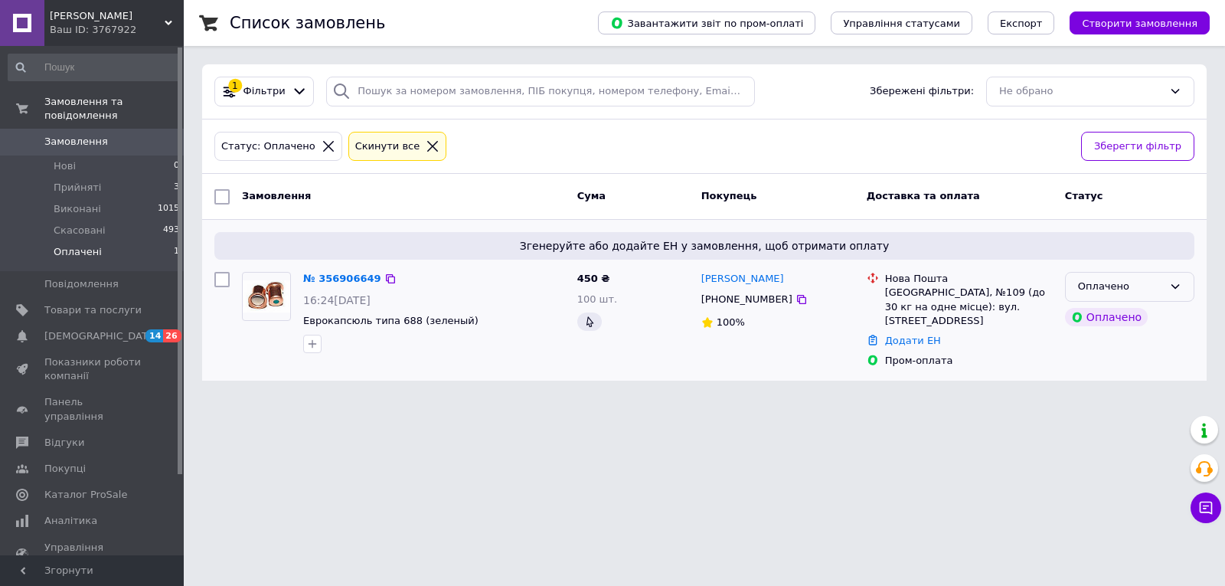
click at [1141, 289] on div "Оплачено" at bounding box center [1120, 287] width 85 height 16
click at [1130, 316] on li "Прийнято" at bounding box center [1130, 319] width 128 height 28
